Goal: Task Accomplishment & Management: Use online tool/utility

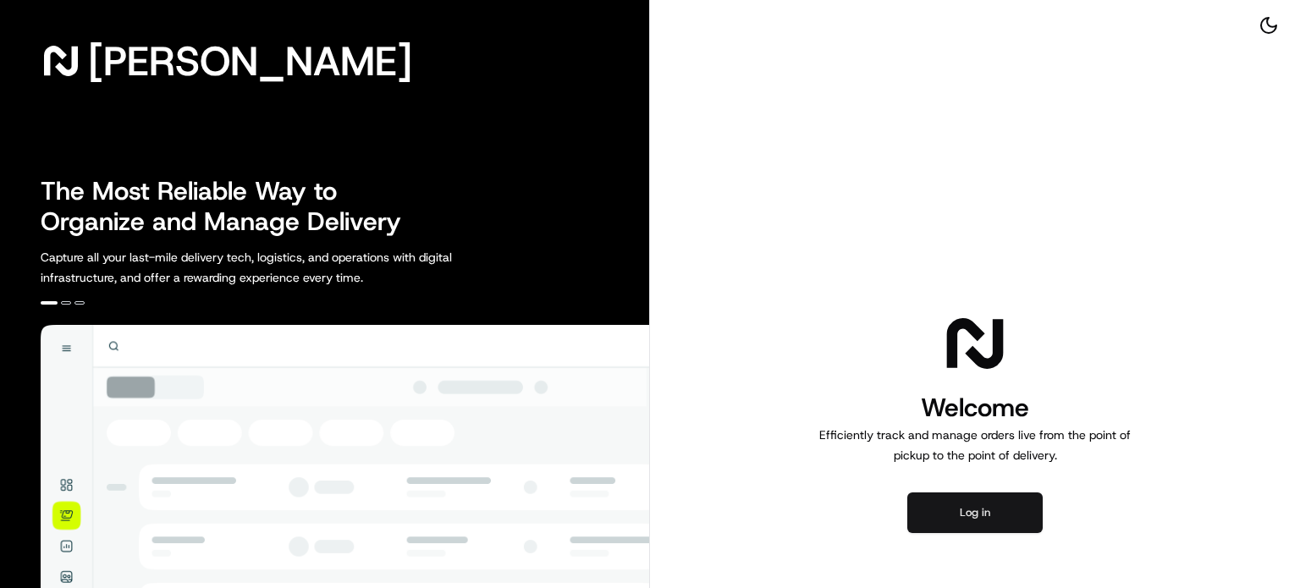
click at [949, 512] on button "Log in" at bounding box center [975, 513] width 135 height 41
click at [982, 512] on button "Log in" at bounding box center [975, 513] width 135 height 41
